Goal: Task Accomplishment & Management: Manage account settings

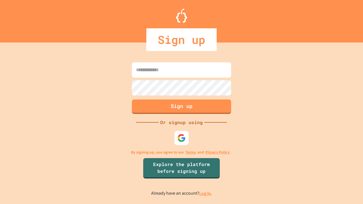
click at [206, 193] on link "Log in." at bounding box center [205, 194] width 13 height 6
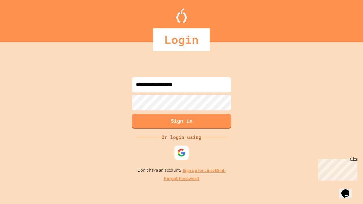
type input "**********"
